Goal: Task Accomplishment & Management: Contribute content

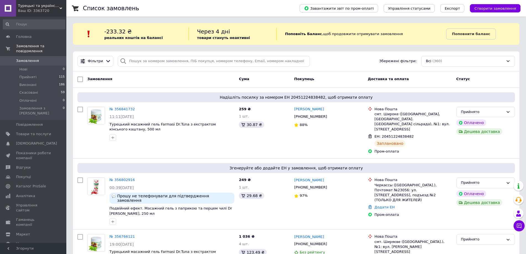
click at [256, 14] on div "Список замовлень" at bounding box center [186, 8] width 206 height 17
click at [259, 13] on div "Список замовлень" at bounding box center [186, 8] width 206 height 17
click at [241, 13] on div "Список замовлень" at bounding box center [186, 8] width 206 height 17
click at [249, 13] on div "Список замовлень" at bounding box center [186, 8] width 206 height 17
click at [250, 7] on div "Список замовлень" at bounding box center [186, 8] width 206 height 17
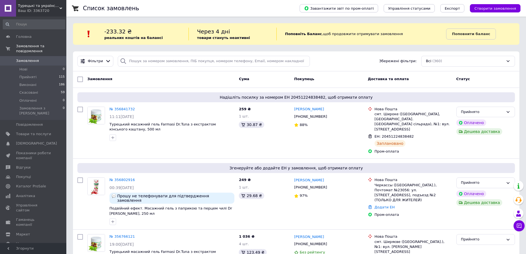
click at [257, 9] on div "Список замовлень" at bounding box center [186, 8] width 206 height 17
click at [46, 132] on span "Товари та послуги" at bounding box center [33, 134] width 35 height 5
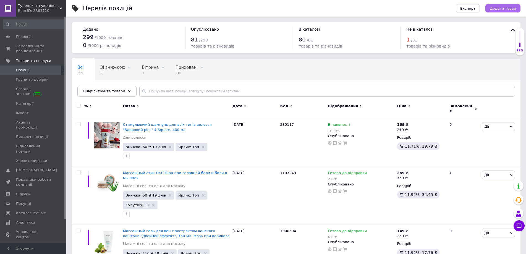
click at [496, 7] on span "Додати товар" at bounding box center [503, 8] width 26 height 4
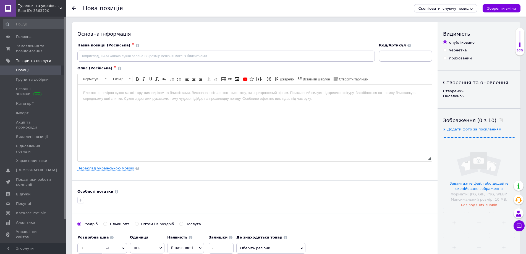
click at [481, 156] on input "file" at bounding box center [478, 173] width 71 height 71
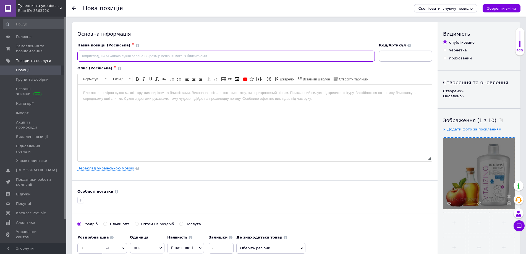
click at [166, 57] on input at bounding box center [225, 56] width 297 height 11
click at [106, 169] on link "Переклад українською мовою" at bounding box center [105, 168] width 57 height 4
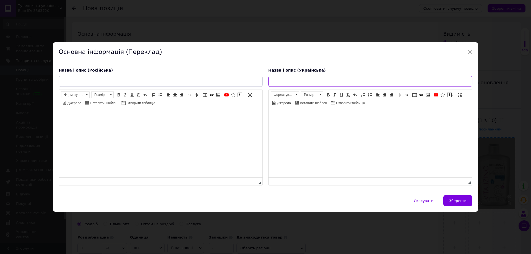
paste input "Шампунь проти [PERSON_NAME] Dr. C. Tuna з яблучним оцтом, 500 мл"
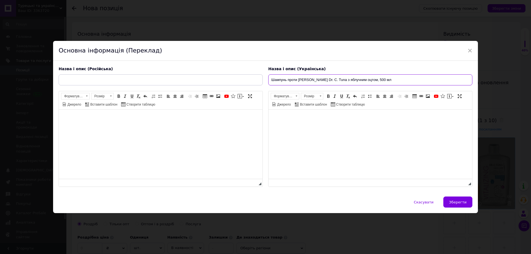
type input "Шампунь проти [PERSON_NAME] Dr. C. Tuna з яблучним оцтом, 500 мл"
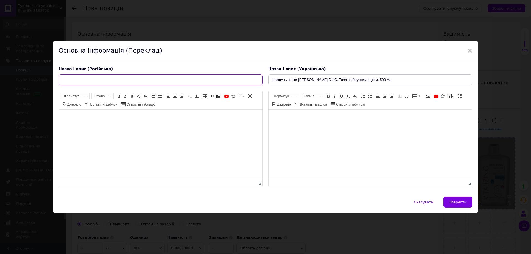
paste input "[PERSON_NAME] против перхоти Vitalizing Dr. C. Tuna с яблочным уксусом, 500 мл"
type input "[PERSON_NAME] против перхоти Vitalizing Dr. C. Tuna с яблочным уксусом, 500 мл"
click at [135, 127] on html at bounding box center [160, 118] width 203 height 17
drag, startPoint x: 147, startPoint y: 115, endPoint x: 109, endPoint y: 115, distance: 38.1
click at [109, 115] on body "Редактор, C684C754-8AA4-4AEA-8122-01EDAC70D7AC" at bounding box center [160, 118] width 192 height 6
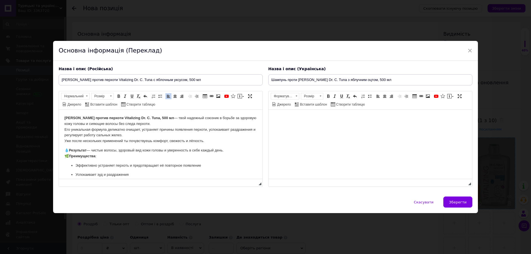
scroll to position [41, 0]
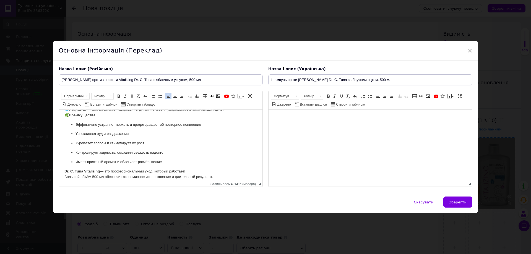
click at [283, 113] on html at bounding box center [369, 118] width 203 height 17
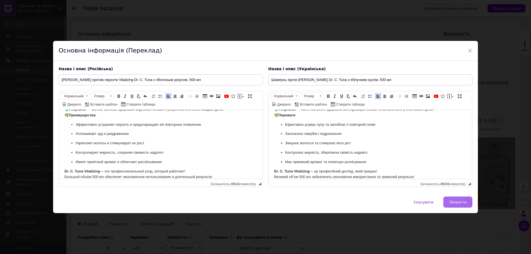
click at [451, 200] on span "Зберегти" at bounding box center [457, 202] width 17 height 4
type input "[PERSON_NAME] против перхоти Vitalizing Dr. C. Tuna с яблочным уксусом, 500 мл"
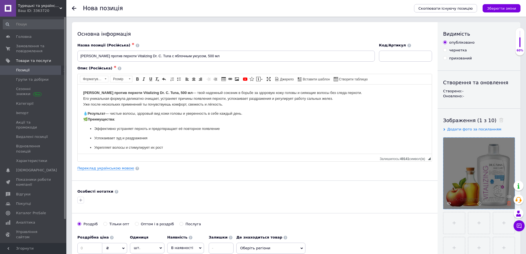
click at [508, 202] on icon at bounding box center [509, 203] width 4 height 4
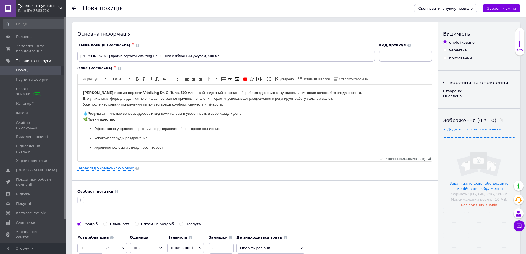
click at [472, 184] on input "file" at bounding box center [478, 173] width 71 height 71
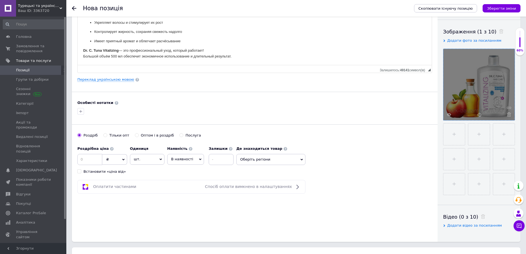
scroll to position [111, 0]
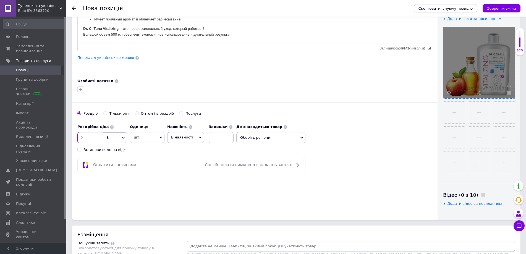
click at [91, 139] on input at bounding box center [89, 137] width 25 height 11
type input "239"
click at [183, 139] on span "В наявності" at bounding box center [182, 137] width 22 height 4
click at [210, 137] on input at bounding box center [221, 137] width 25 height 11
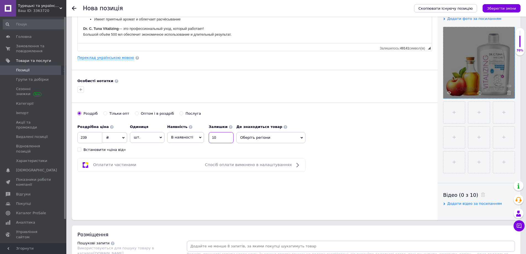
type input "10"
click at [251, 141] on span "Оберіть регіони" at bounding box center [270, 137] width 69 height 11
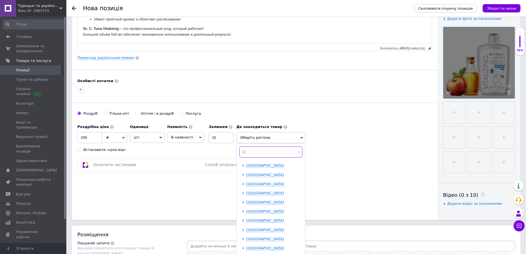
click at [259, 150] on input "text" at bounding box center [270, 151] width 63 height 11
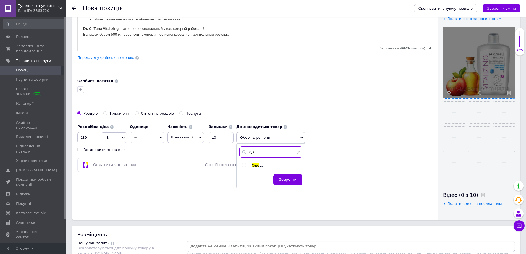
type input "оде"
click at [258, 167] on span "Оде" at bounding box center [255, 165] width 7 height 4
checkbox input "true"
click at [296, 184] on span "Зберегти" at bounding box center [287, 182] width 17 height 4
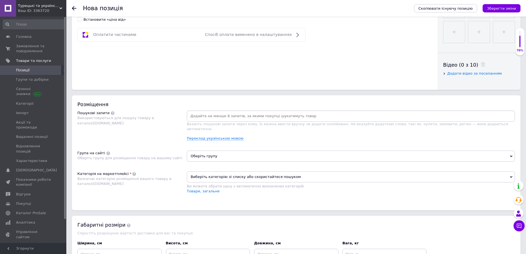
scroll to position [249, 0]
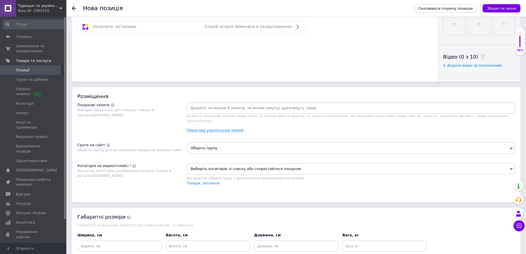
click at [211, 111] on input at bounding box center [351, 108] width 326 height 8
type input "шампунь"
click at [216, 145] on span "Оберіть групу" at bounding box center [351, 148] width 328 height 11
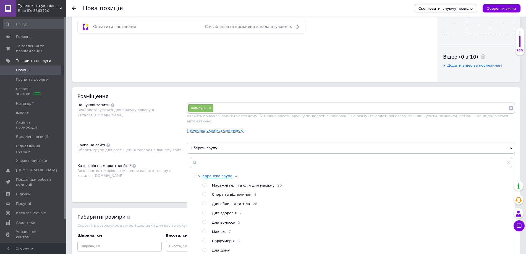
click at [226, 220] on span "Для волосся" at bounding box center [223, 222] width 23 height 4
radio input "true"
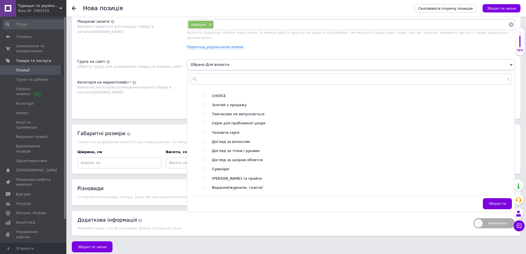
scroll to position [273, 0]
click at [497, 201] on span "Зберегти" at bounding box center [497, 203] width 17 height 4
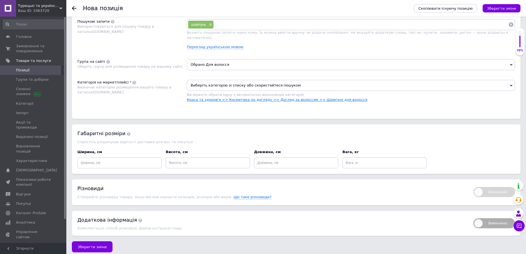
click at [327, 98] on link "Краса та здоров'я >> Косметика по догляду >> Догляд за волоссям >> Шампуні для …" at bounding box center [277, 100] width 180 height 4
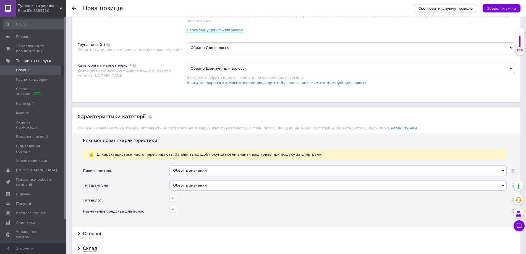
scroll to position [415, 0]
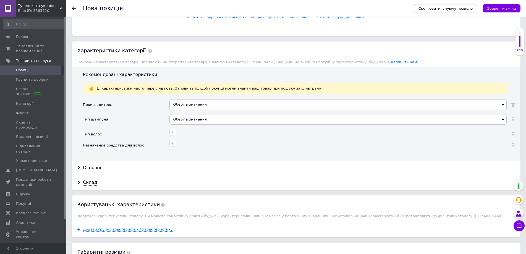
click at [182, 99] on div "Оберіть значення" at bounding box center [337, 104] width 337 height 11
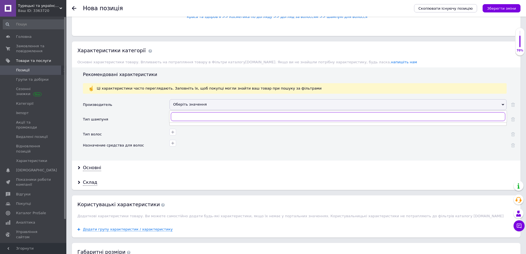
click at [189, 112] on input "text" at bounding box center [338, 116] width 334 height 9
type input "farmas"
click at [183, 125] on div "Farmasi" at bounding box center [337, 127] width 331 height 5
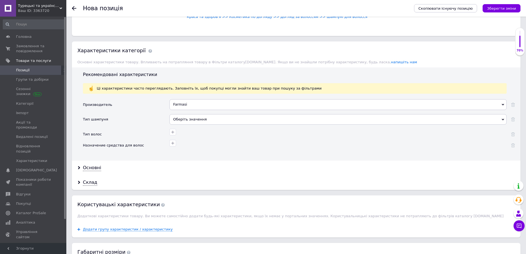
click at [184, 117] on div "Оберіть значення" at bounding box center [337, 119] width 337 height 11
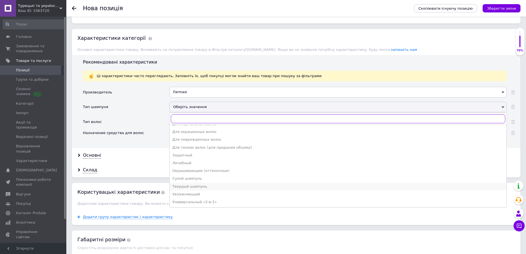
scroll to position [443, 0]
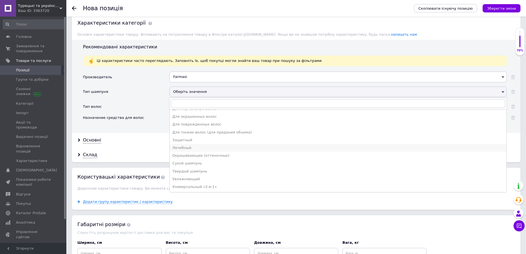
click at [190, 145] on div "Лечебный" at bounding box center [337, 147] width 331 height 5
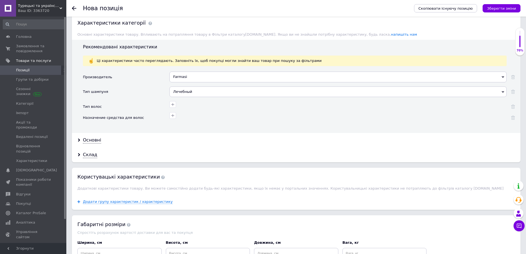
click at [201, 117] on div at bounding box center [337, 117] width 337 height 11
click at [204, 111] on div at bounding box center [337, 115] width 339 height 8
click at [175, 102] on icon "button" at bounding box center [173, 104] width 4 height 4
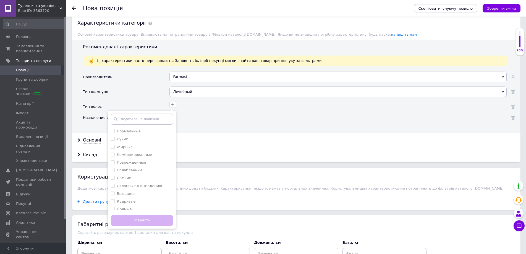
click at [201, 104] on div "Нормальные Сухие Жирные Комбинированные Поврежденные Ослабленные Ломкие Склонны…" at bounding box center [337, 106] width 337 height 11
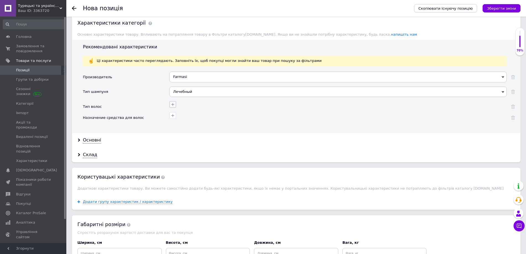
click at [176, 101] on button "button" at bounding box center [172, 104] width 7 height 7
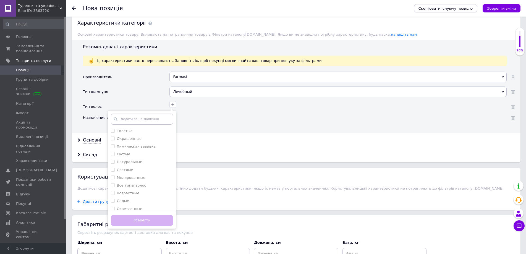
scroll to position [111, 0]
click at [140, 174] on label "Все типы волос" at bounding box center [131, 176] width 29 height 4
checkbox волос "true"
click at [165, 215] on button "Зберегти" at bounding box center [142, 220] width 62 height 11
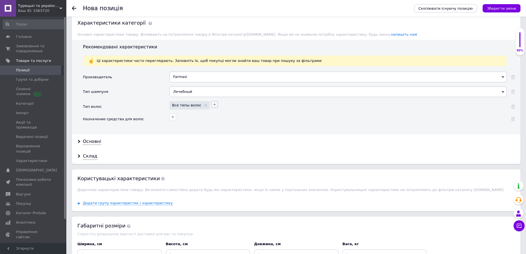
click at [211, 102] on button "button" at bounding box center [214, 104] width 7 height 7
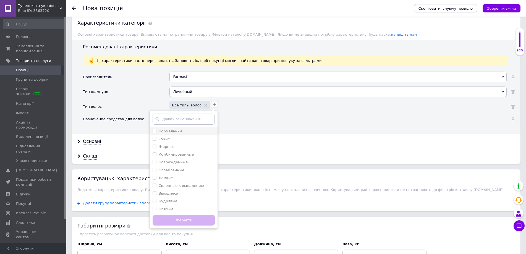
click at [177, 129] on div "Нормальные" at bounding box center [184, 131] width 62 height 5
checkbox input "true"
click at [159, 137] on label "Сухие" at bounding box center [164, 139] width 11 height 4
checkbox input "true"
click at [162, 145] on label "Жирные" at bounding box center [167, 147] width 16 height 4
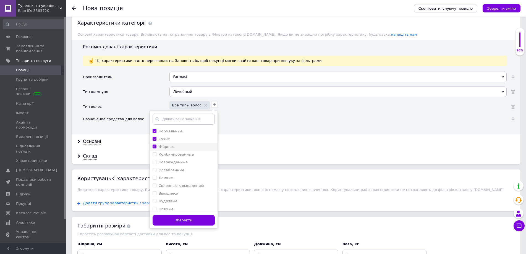
checkbox input "true"
click at [167, 152] on label "Комбинированные" at bounding box center [176, 154] width 35 height 4
checkbox input "true"
click at [172, 151] on li "Натуральные" at bounding box center [184, 153] width 68 height 8
checkbox input "true"
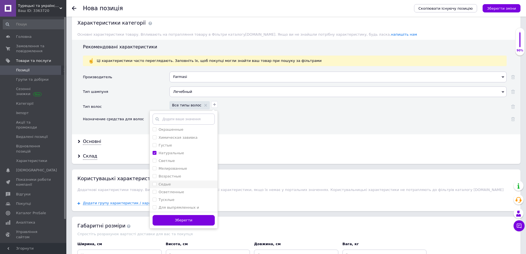
scroll to position [117, 0]
click at [192, 215] on button "Зберегти" at bounding box center [184, 220] width 62 height 11
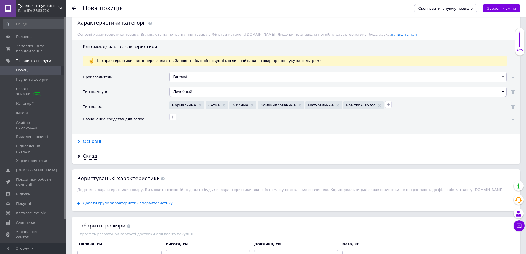
click at [95, 138] on div "Основні" at bounding box center [92, 141] width 18 height 6
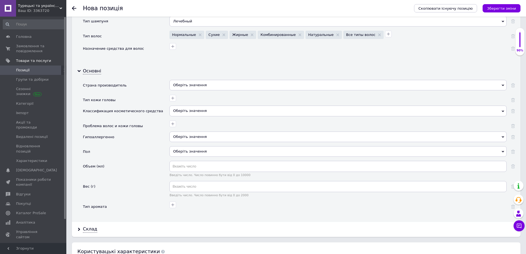
scroll to position [526, 0]
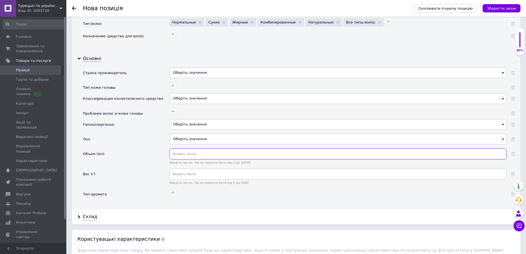
click at [172, 149] on input "text" at bounding box center [337, 153] width 337 height 11
type input "500"
click at [150, 169] on div "Вес (г)" at bounding box center [126, 179] width 86 height 20
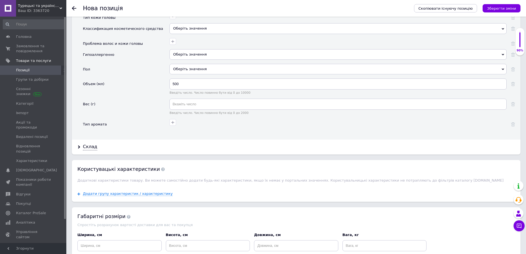
scroll to position [664, 0]
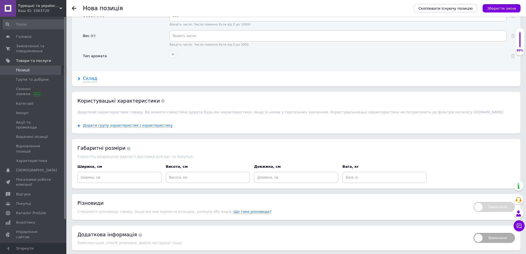
click at [92, 75] on div "Склад" at bounding box center [90, 78] width 14 height 6
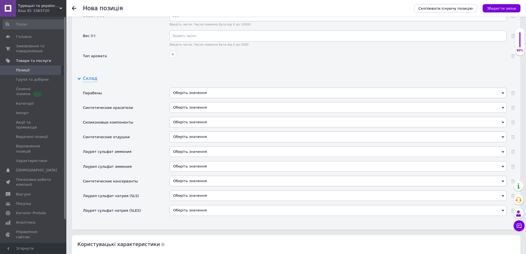
click at [92, 75] on div "Склад" at bounding box center [90, 78] width 14 height 6
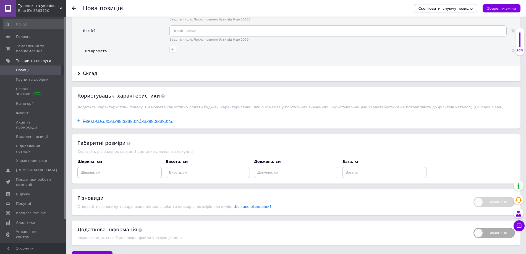
scroll to position [678, 0]
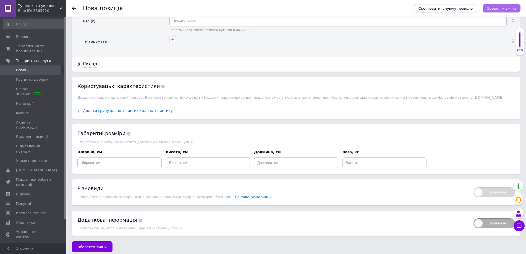
click at [504, 9] on icon "Зберегти зміни" at bounding box center [501, 8] width 29 height 4
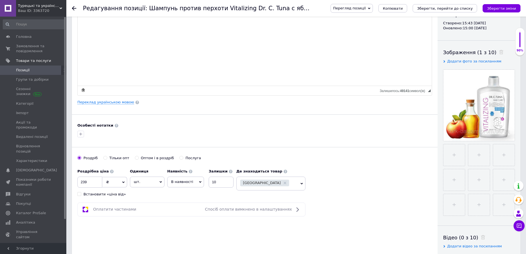
scroll to position [83, 0]
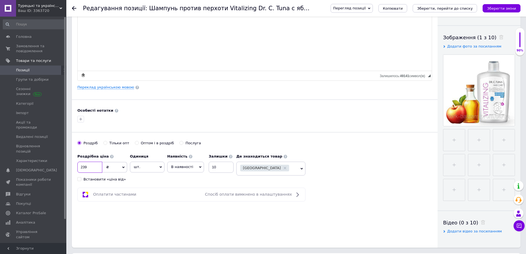
click at [83, 167] on input "239" at bounding box center [89, 167] width 25 height 11
type input "259"
click at [228, 209] on div "Основна інформація Назва позиції (Російська) ✱ Шампунь против перхоти Vitalizin…" at bounding box center [255, 93] width 366 height 308
click at [505, 6] on button "Зберегти зміни" at bounding box center [501, 8] width 38 height 8
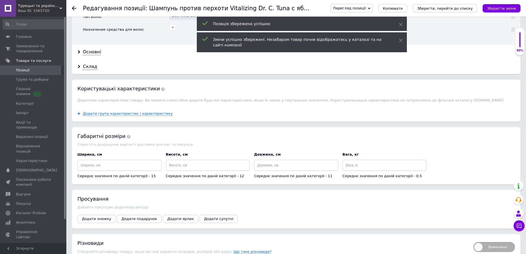
scroll to position [581, 0]
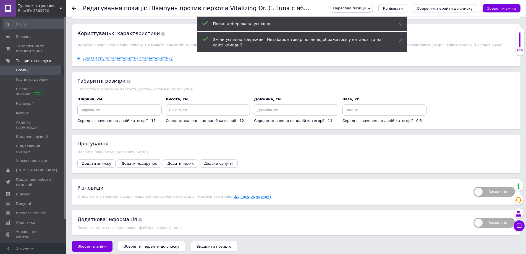
click at [101, 161] on span "Додати знижку" at bounding box center [96, 163] width 29 height 4
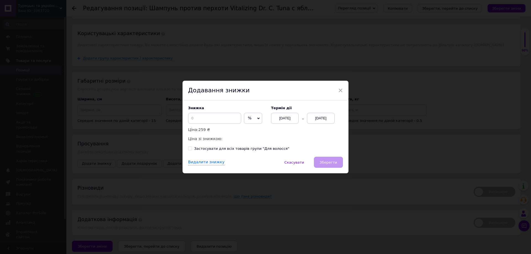
click at [251, 120] on span "%" at bounding box center [253, 118] width 18 height 11
click at [253, 132] on li "₴" at bounding box center [253, 130] width 18 height 8
click at [228, 122] on input at bounding box center [214, 118] width 53 height 11
click at [314, 116] on div "[DATE]" at bounding box center [321, 118] width 28 height 11
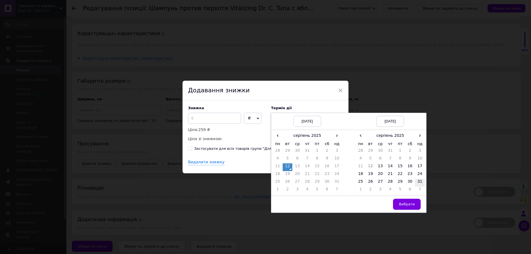
click at [418, 182] on td "31" at bounding box center [420, 183] width 10 height 8
click at [408, 203] on span "Вибрати" at bounding box center [406, 204] width 16 height 4
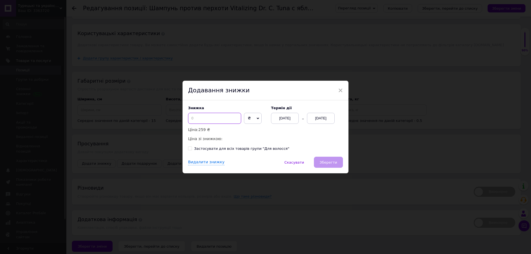
click at [201, 116] on input at bounding box center [214, 118] width 53 height 11
type input "20"
click at [329, 160] on span "Зберегти" at bounding box center [327, 162] width 17 height 4
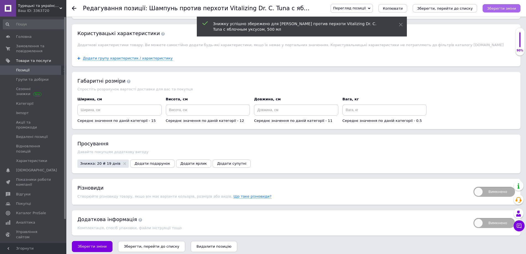
click at [507, 9] on icon "Зберегти зміни" at bounding box center [501, 8] width 29 height 4
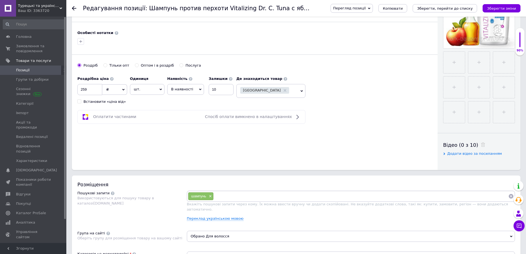
scroll to position [166, 0]
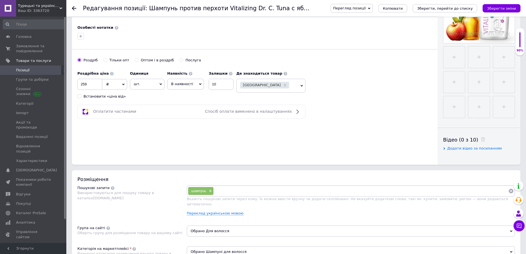
click at [222, 189] on input at bounding box center [361, 191] width 295 height 8
paste input "шампунь проти лупи"
type input "шампунь проти лупи"
click at [287, 190] on input at bounding box center [383, 191] width 249 height 8
paste input "шампунь з яблучним оцтом"
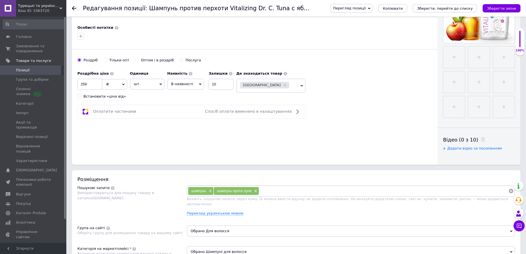
type input "шампунь з яблучним оцтом"
click at [337, 192] on input at bounding box center [412, 191] width 193 height 8
paste input "шампунь від лупи"
type input "шампунь від лупи"
paste input "шампунь проти свербежу голови"
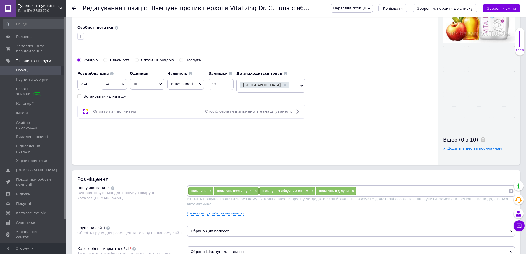
type input "шампунь проти свербежу голови"
paste input "натуральний шампунь від лупи"
type input "натуральний шампунь від лупи"
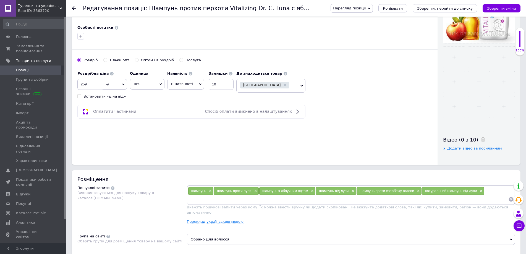
click at [297, 201] on input at bounding box center [348, 199] width 320 height 8
paste input "шампунь проти лупи для чоловіків"
type input "шампунь проти лупи для чоловіків"
paste input "шампунь проти лупи для жінок"
type input "шампунь проти лупи для жінок"
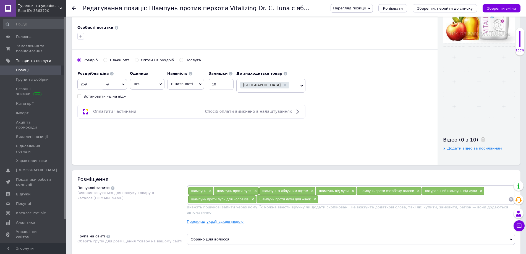
paste input "лікувальний шампунь проти лупи"
type input "лікувальний шампунь проти лупи"
click at [397, 202] on input at bounding box center [447, 199] width 124 height 8
paste input "шампунь з екстрактами рослин"
type input "шампунь з екстрактами чесноку"
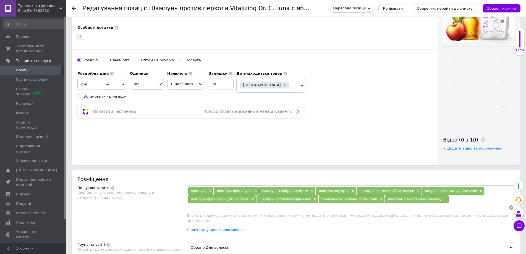
click at [445, 200] on span "×" at bounding box center [445, 199] width 4 height 5
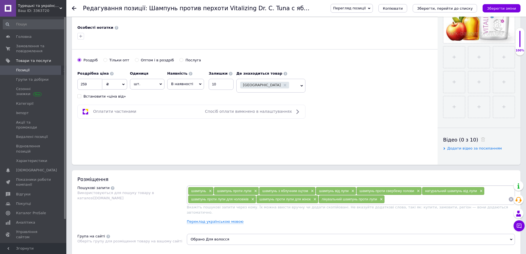
click at [439, 200] on input at bounding box center [447, 199] width 124 height 8
paste input "шампунь з екстрактами рослин"
drag, startPoint x: 440, startPoint y: 203, endPoint x: 383, endPoint y: 201, distance: 56.7
click at [383, 201] on div "шампунь × шампунь проти лупи × шампунь з яблучним оцтом × шампунь від лупи × ша…" at bounding box center [351, 195] width 326 height 17
paste input "ику"
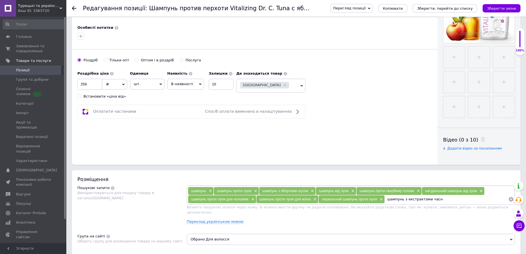
type input "шампунь з екстрактами часнику"
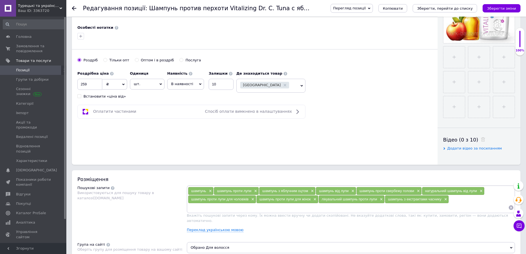
click at [375, 209] on input at bounding box center [348, 207] width 320 height 8
paste input "шампунь з антибактеріальним ефектом"
type input "шампунь з антибактеріальним ефектом"
click at [390, 208] on input at bounding box center [386, 207] width 243 height 8
paste input "шампунь від свербежу шкіри голови"
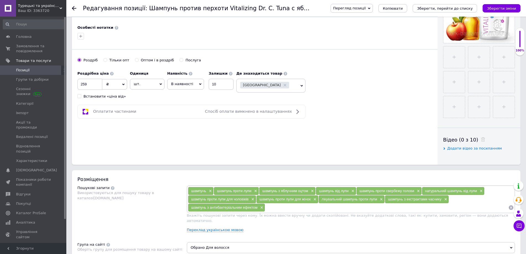
type input "шампунь від свербежу шкіри голови"
click at [500, 8] on icon "Зберегти зміни" at bounding box center [501, 8] width 29 height 4
click at [343, 205] on input at bounding box center [422, 207] width 172 height 8
paste input "шампунь для жирного волосся"
type input "шампунь для жирного волосся"
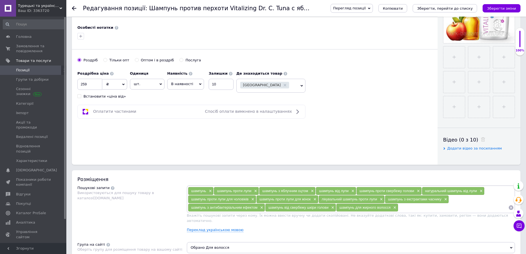
click at [414, 208] on input at bounding box center [453, 207] width 110 height 8
paste input "шампунь для сухого волосся від лупи"
type input "шампунь для сухого волосся від лупи"
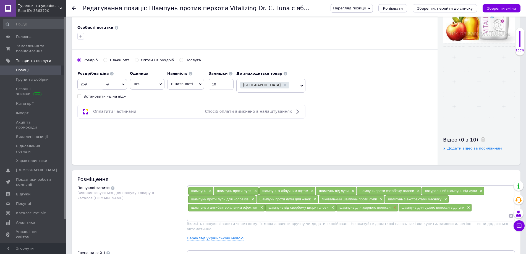
click at [394, 209] on span "×" at bounding box center [394, 207] width 4 height 5
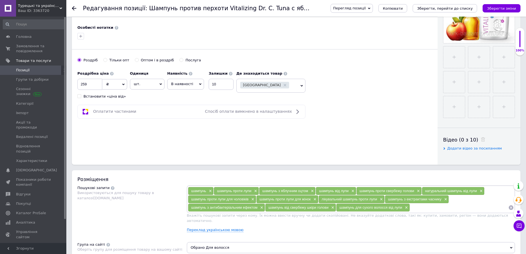
click at [424, 208] on input at bounding box center [459, 207] width 98 height 8
paste input "шампунь для жирного волосся"
type input "шампунь для жирного волосся від лупи"
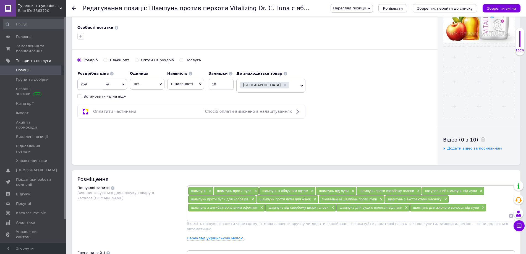
click at [368, 218] on input at bounding box center [348, 216] width 320 height 8
paste input "шампунь для щоденного використання"
type input "шампунь для щоденного використання"
click at [263, 217] on div "шампунь для щоденного використання ×" at bounding box center [225, 216] width 75 height 8
click at [260, 216] on span "×" at bounding box center [260, 216] width 4 height 5
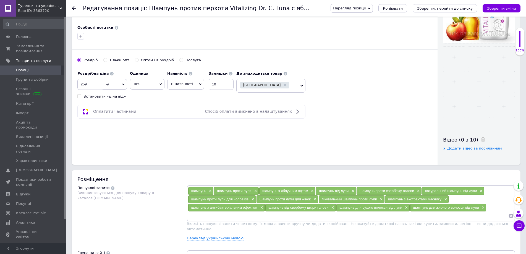
click at [315, 215] on input at bounding box center [348, 216] width 320 height 8
paste input "шампунь проти лупи з яблучним оцтом купити"
type input "шампунь проти лупи з яблучним оцтом купити"
paste input "шампунь проти лупи з яблучним оцтом ціна"
type input "шампунь проти лупи з яблучним оцтом ціна"
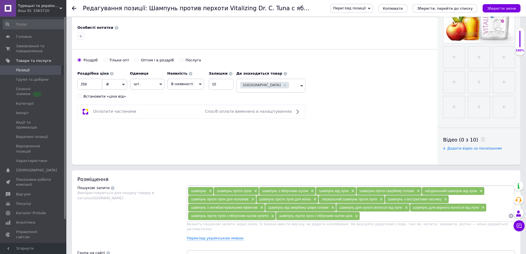
paste input "шампунь проти лупи з яблучним оцтом відгуки"
type input "шампунь проти лупи з яблучним оцтом відгуки"
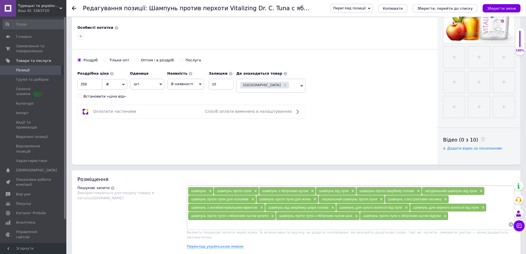
paste input "шампунь проти лупи з яблучним оцтом замовити"
type input "шампунь проти лупи з яблучним оцтом замовити"
paste input "шампунь для здоров’я волосся"
type input "шампунь для здоров’я волосся"
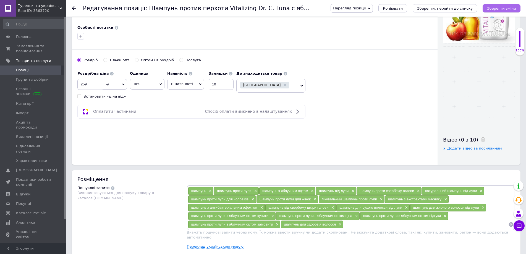
click at [498, 7] on icon "Зберегти зміни" at bounding box center [501, 8] width 29 height 4
click at [405, 225] on input at bounding box center [425, 224] width 165 height 8
paste input "шампунь від жирної лупи"
type input "шампунь від жирної лупи"
click at [409, 224] on input at bounding box center [452, 224] width 112 height 8
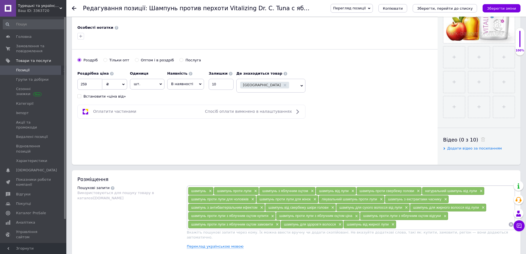
paste input "шампунь від сухої лупи"
type input "шампунь від сухої лупи"
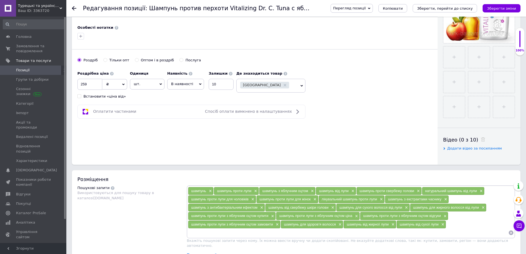
click at [345, 233] on input at bounding box center [348, 233] width 320 height 8
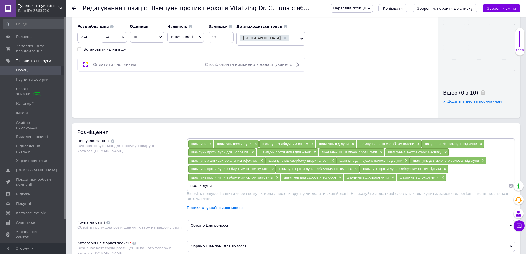
scroll to position [221, 0]
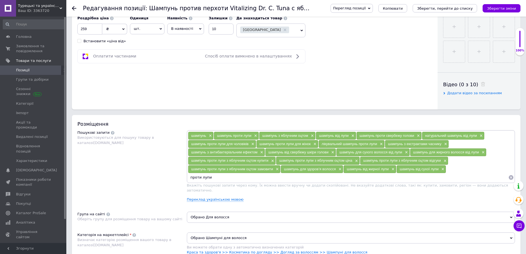
type input "проти лупи"
drag, startPoint x: 211, startPoint y: 178, endPoint x: 188, endPoint y: 179, distance: 22.7
click at [188, 179] on input "проти лупи" at bounding box center [348, 177] width 320 height 8
click at [500, 7] on icon "Зберегти зміни" at bounding box center [501, 8] width 29 height 4
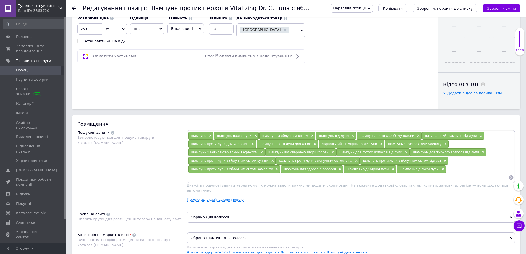
click at [243, 177] on input at bounding box center [348, 177] width 320 height 8
paste input "шампунь против перхоти"
type input "шампунь против перхоти"
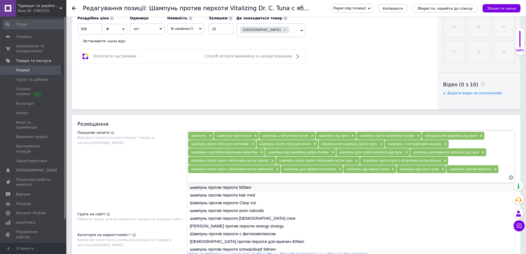
click at [231, 188] on li "шампунь против перхоти 500мл" at bounding box center [350, 187] width 327 height 8
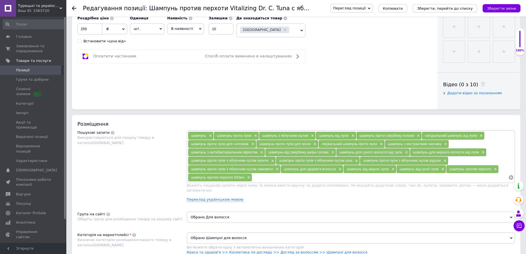
click at [255, 177] on input at bounding box center [380, 177] width 256 height 8
paste input "шампунь против перхоти"
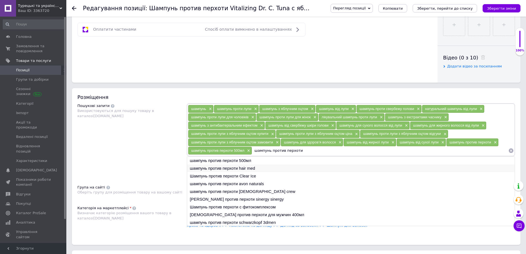
scroll to position [249, 0]
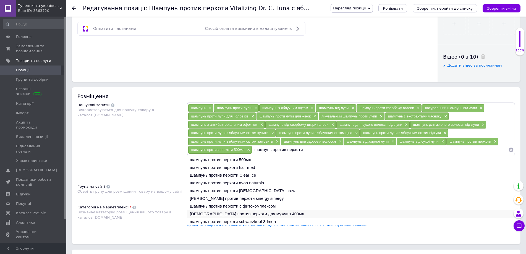
type input "шампунь против перхоти"
click at [240, 213] on li "[DEMOGRAPHIC_DATA] против перхоти для мужчин 400мл" at bounding box center [350, 214] width 327 height 8
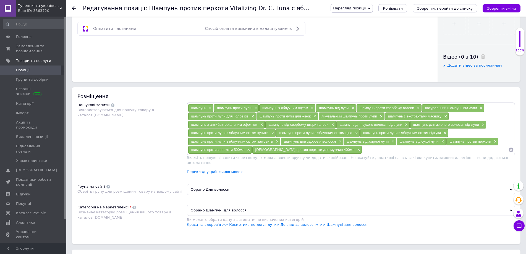
click at [362, 150] on input at bounding box center [435, 150] width 146 height 8
click at [497, 6] on icon "Зберегти зміни" at bounding box center [501, 8] width 29 height 4
click at [362, 151] on input at bounding box center [435, 150] width 146 height 8
paste input "лучший шампунь против перхоти"
type input "лучший шампунь против перхоти"
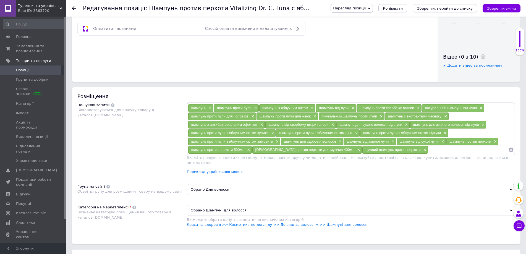
drag, startPoint x: 414, startPoint y: 148, endPoint x: 418, endPoint y: 146, distance: 4.6
click at [428, 148] on input at bounding box center [468, 150] width 80 height 8
paste input "хороший шампунь против перхоти"
type input "хороший шампунь против перхоти"
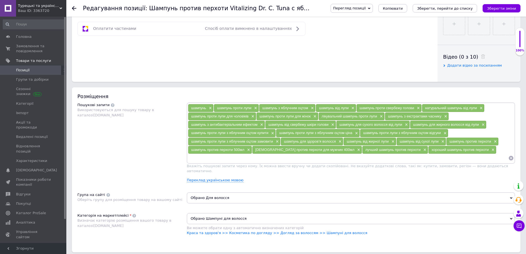
click at [347, 159] on input at bounding box center [348, 158] width 320 height 8
paste input "купить [PERSON_NAME] против перхоти"
type input "купить [PERSON_NAME] против перхоти"
click at [275, 160] on input at bounding box center [387, 158] width 241 height 8
paste input "аптека [PERSON_NAME] против перхоти"
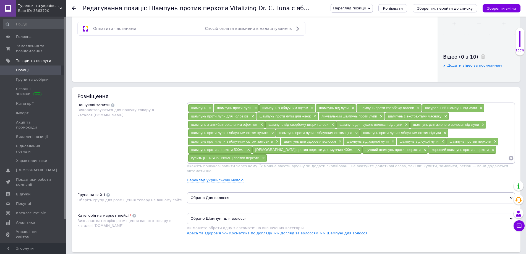
type input "аптека [PERSON_NAME] против перхоти"
click at [346, 161] on input at bounding box center [427, 158] width 162 height 8
paste input "аптечная шампунь против перхоти"
type input "аптечная шампунь против перхоти"
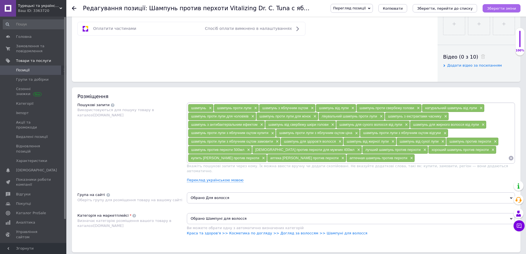
click at [502, 8] on icon "Зберегти зміни" at bounding box center [501, 8] width 29 height 4
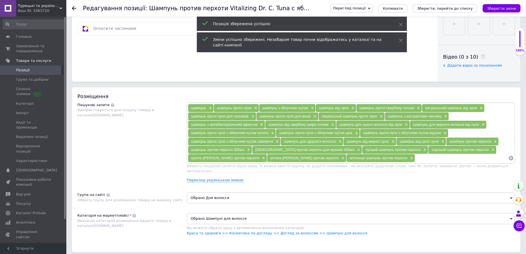
click at [415, 159] on input at bounding box center [461, 158] width 93 height 8
paste input "хороший шампунь от перхоти"
type input "хороший шампунь от перхоти"
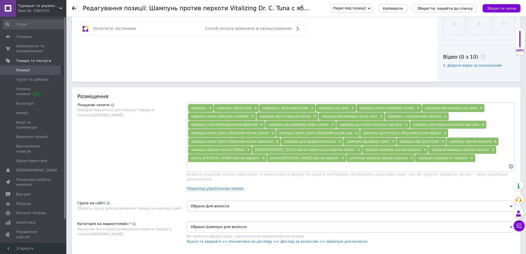
click at [306, 169] on input at bounding box center [348, 166] width 320 height 8
paste input "шампунь від перхоти лікувальний"
type input "шампунь від перхоти лікувальний"
click at [497, 6] on icon "Зберегти зміни" at bounding box center [501, 8] width 29 height 4
click at [330, 167] on input at bounding box center [381, 166] width 253 height 8
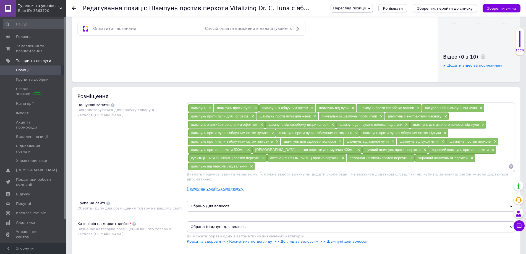
paste input "шампунь против перхоти дермазол"
type input "шампунь против перхоти дермазол"
click at [498, 8] on icon "Зберегти зміни" at bounding box center [501, 8] width 29 height 4
drag, startPoint x: 285, startPoint y: 168, endPoint x: 285, endPoint y: 165, distance: 3.1
click at [324, 168] on input at bounding box center [416, 166] width 184 height 8
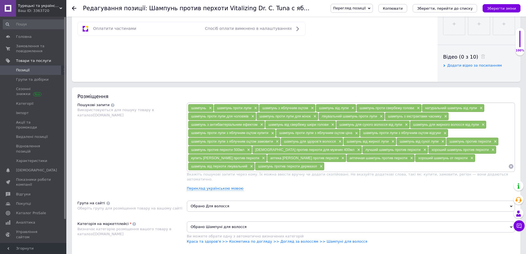
paste input "дермазол шампунь против перхоти"
type input "дермазол шампунь против перхоти"
click at [502, 8] on icon "Зберегти зміни" at bounding box center [501, 8] width 29 height 4
click at [394, 165] on input at bounding box center [451, 166] width 114 height 8
paste input "действенный шампунь против перхоти"
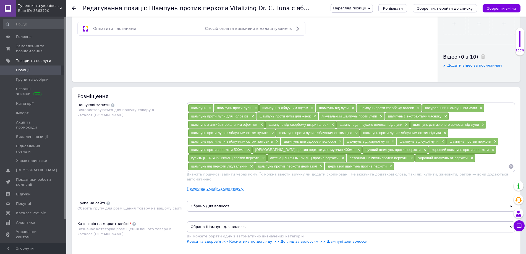
type input "действенный шампунь против перхоти"
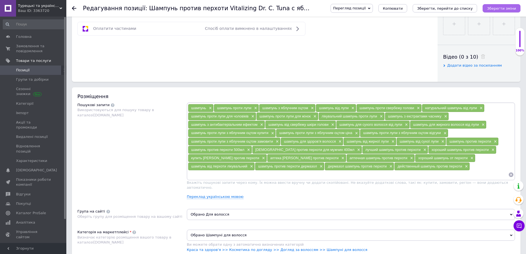
click at [496, 8] on icon "Зберегти зміни" at bounding box center [501, 8] width 29 height 4
click at [426, 171] on input at bounding box center [348, 175] width 320 height 8
drag, startPoint x: 460, startPoint y: 164, endPoint x: 438, endPoint y: 163, distance: 21.6
click at [438, 171] on input "шампунь от перхоти турция" at bounding box center [348, 175] width 320 height 8
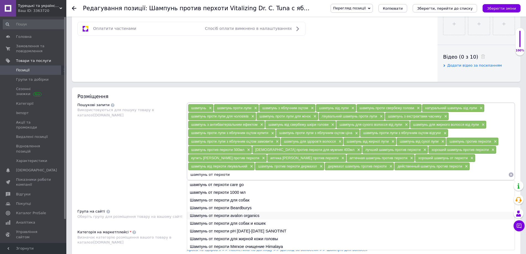
scroll to position [8, 0]
type input "шампунь от перхоти"
click at [289, 227] on li "Шампунь от перхоти для жирной кожи головы" at bounding box center [350, 231] width 327 height 8
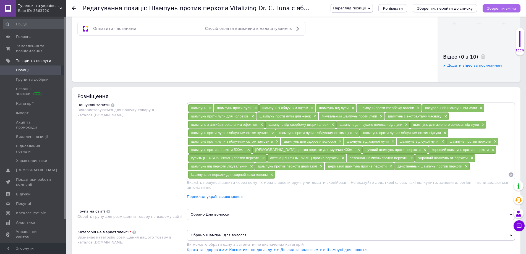
click at [506, 6] on icon "Зберегти зміни" at bounding box center [501, 8] width 29 height 4
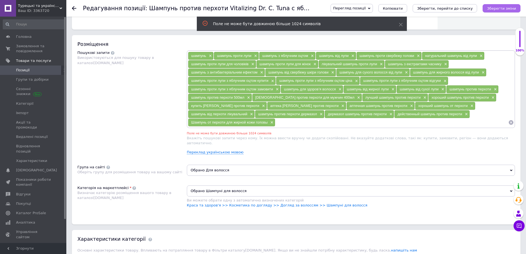
scroll to position [307, 0]
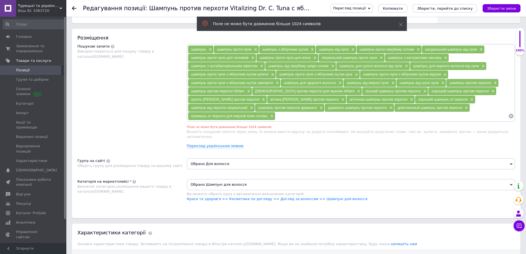
click at [273, 114] on span "×" at bounding box center [271, 116] width 4 height 5
click at [508, 6] on icon "Зберегти зміни" at bounding box center [501, 8] width 29 height 4
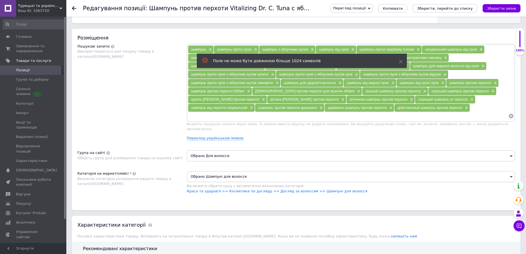
click at [23, 70] on span "Позиції" at bounding box center [23, 70] width 14 height 5
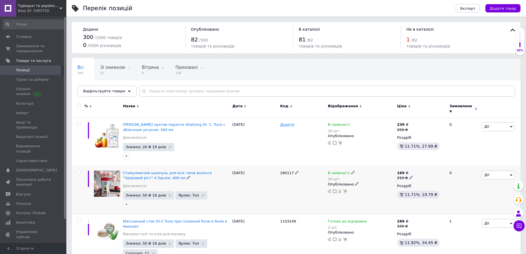
click at [351, 171] on icon at bounding box center [352, 172] width 3 height 3
click at [390, 192] on li "Готово до відправки" at bounding box center [383, 196] width 53 height 8
click at [419, 203] on div "169 ₴ 219 ₴ Роздріб 11.71%, 19.79 ₴" at bounding box center [421, 190] width 50 height 48
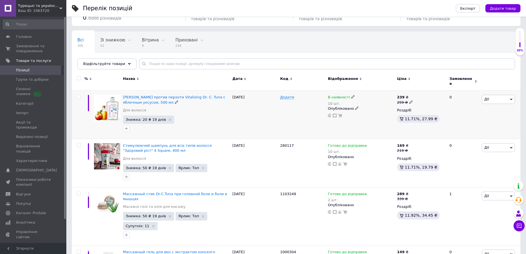
scroll to position [28, 0]
click at [351, 95] on icon at bounding box center [352, 96] width 3 height 3
click at [381, 117] on li "Готово до відправки" at bounding box center [383, 120] width 53 height 8
click at [347, 129] on div "В наявності 10 шт. Наявність [PERSON_NAME] до відправки В наявності Немає в ная…" at bounding box center [360, 114] width 69 height 48
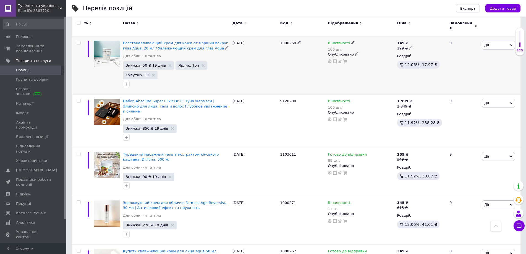
scroll to position [470, 0]
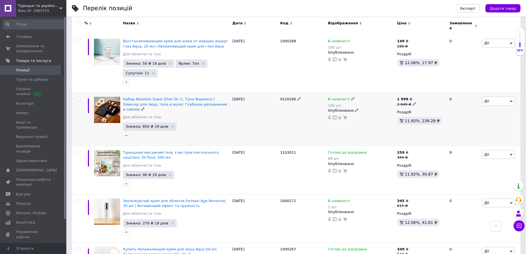
click at [351, 97] on icon at bounding box center [352, 98] width 3 height 3
click at [283, 117] on div "9120280" at bounding box center [303, 119] width 48 height 53
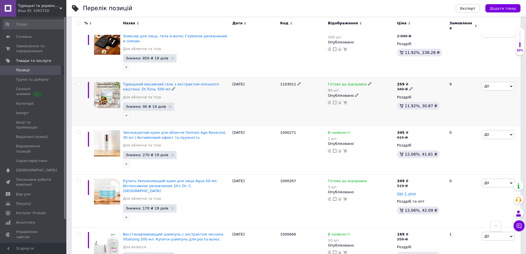
scroll to position [553, 0]
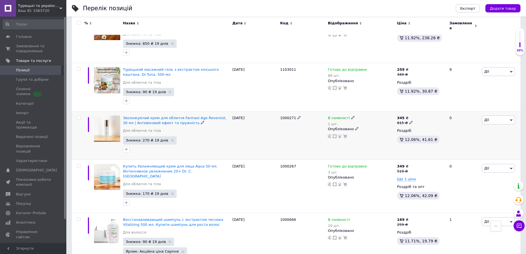
click at [351, 116] on use at bounding box center [352, 117] width 3 height 3
click at [374, 137] on li "Готово до відправки" at bounding box center [383, 141] width 53 height 8
click at [316, 131] on div "1000271" at bounding box center [303, 135] width 48 height 48
click at [368, 116] on icon at bounding box center [369, 117] width 3 height 3
click at [390, 126] on li "В наявності" at bounding box center [397, 130] width 53 height 8
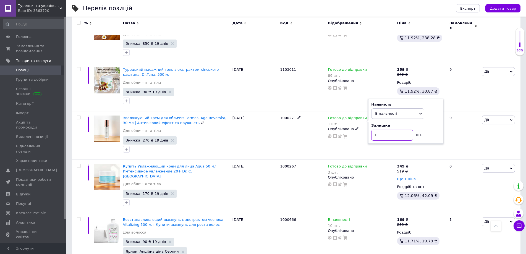
click at [374, 130] on input "1" at bounding box center [392, 135] width 42 height 11
type input "2"
click at [398, 108] on span "В наявності" at bounding box center [397, 113] width 53 height 11
click at [404, 137] on li "Готово до відправки" at bounding box center [397, 141] width 53 height 8
click at [342, 139] on div "Готово до відправки 1 шт. Наявність [PERSON_NAME] до відправки В наявності Нема…" at bounding box center [360, 135] width 69 height 48
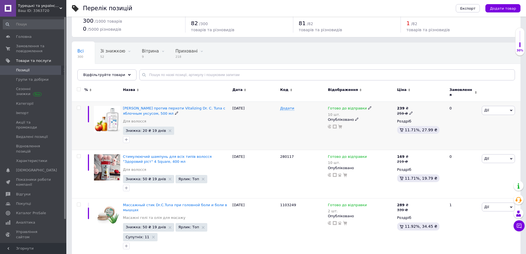
scroll to position [0, 0]
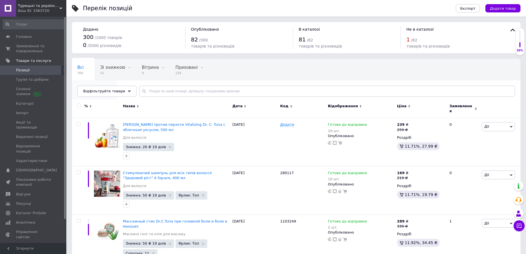
click at [106, 86] on span "Опубліковані" at bounding box center [91, 88] width 29 height 5
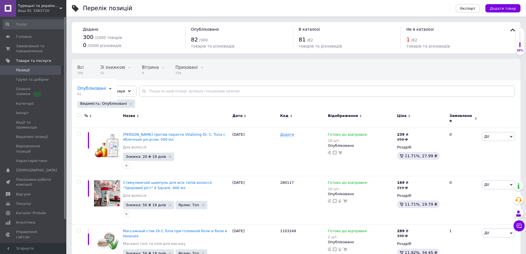
drag, startPoint x: 301, startPoint y: 70, endPoint x: 305, endPoint y: 71, distance: 3.2
click at [302, 70] on div "Всі 300 Зі знижкою 52 Видалити Редагувати Вітрина 9 Видалити Редагувати Прихова…" at bounding box center [296, 81] width 449 height 46
click at [310, 72] on div "Всі 300 Зі знижкою 52 Видалити Редагувати Вітрина 9 Видалити Редагувати Прихова…" at bounding box center [296, 81] width 449 height 46
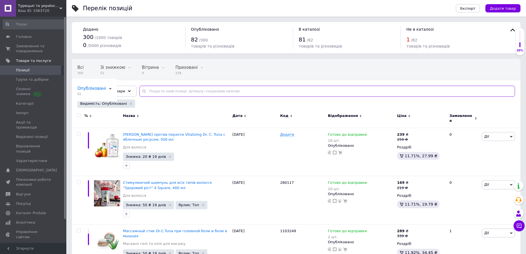
click at [199, 92] on input "text" at bounding box center [327, 91] width 376 height 11
type input "масаж"
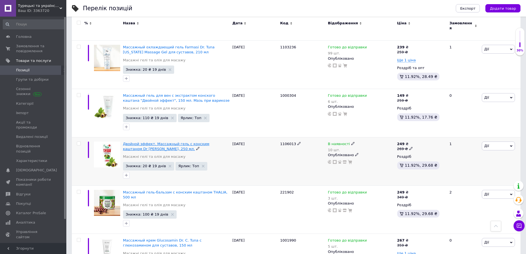
scroll to position [249, 0]
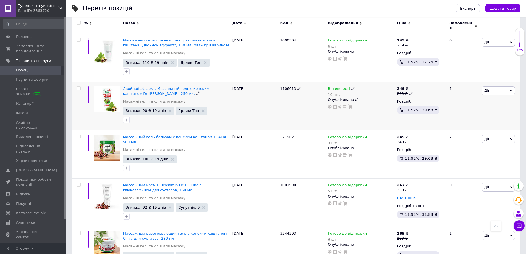
click at [351, 86] on icon at bounding box center [352, 87] width 3 height 3
click at [386, 107] on li "Готово до відправки" at bounding box center [383, 111] width 53 height 8
click at [287, 104] on div "1106013" at bounding box center [303, 106] width 48 height 48
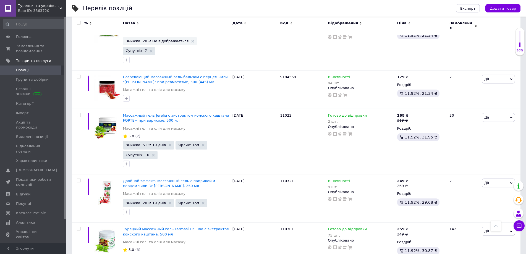
scroll to position [746, 0]
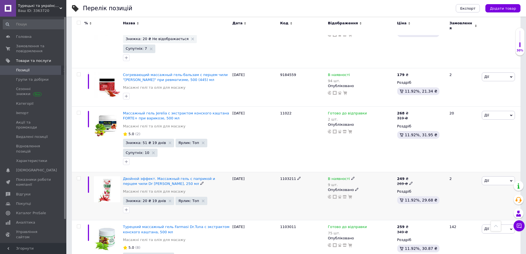
click at [351, 177] on icon at bounding box center [352, 178] width 3 height 3
click at [379, 197] on li "Готово до відправки" at bounding box center [383, 201] width 53 height 8
drag, startPoint x: 364, startPoint y: 151, endPoint x: 358, endPoint y: 152, distance: 6.6
click at [358, 195] on input "9" at bounding box center [377, 200] width 42 height 11
type input "4"
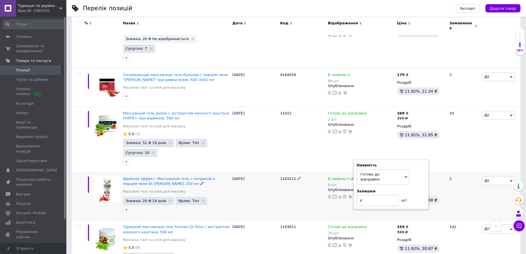
click at [335, 172] on div "В наявності 9 шт. Наявність [PERSON_NAME] до відправки В наявності Немає в наяв…" at bounding box center [360, 196] width 69 height 48
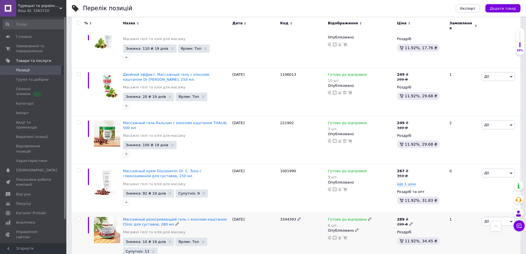
scroll to position [249, 0]
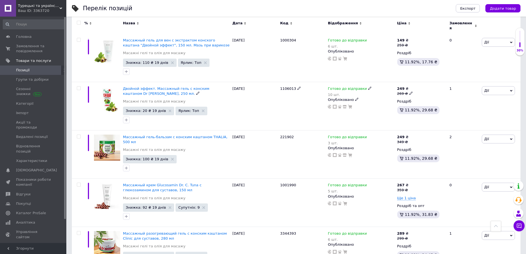
click at [368, 87] on use at bounding box center [369, 88] width 3 height 3
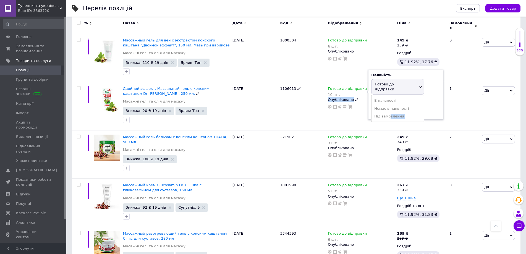
drag, startPoint x: 388, startPoint y: 102, endPoint x: 344, endPoint y: 104, distance: 43.5
click at [344, 104] on div "Готово до відправки 10 шт. Наявність [PERSON_NAME] до відправки В наявності Нем…" at bounding box center [360, 106] width 69 height 48
click at [390, 97] on li "В наявності" at bounding box center [397, 101] width 53 height 8
drag, startPoint x: 374, startPoint y: 97, endPoint x: 381, endPoint y: 97, distance: 7.2
click at [381, 100] on input "10" at bounding box center [392, 105] width 42 height 11
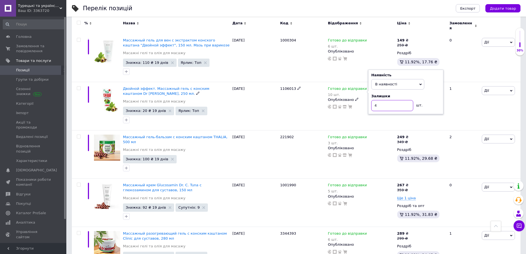
type input "4"
click at [397, 79] on span "В наявності" at bounding box center [397, 84] width 53 height 11
click at [390, 107] on li "Готово до відправки" at bounding box center [397, 111] width 53 height 8
click at [357, 116] on div "Готово до відправки 10 шт. Наявність [PERSON_NAME] до відправки В наявності Нем…" at bounding box center [360, 106] width 69 height 48
